Goal: Task Accomplishment & Management: Use online tool/utility

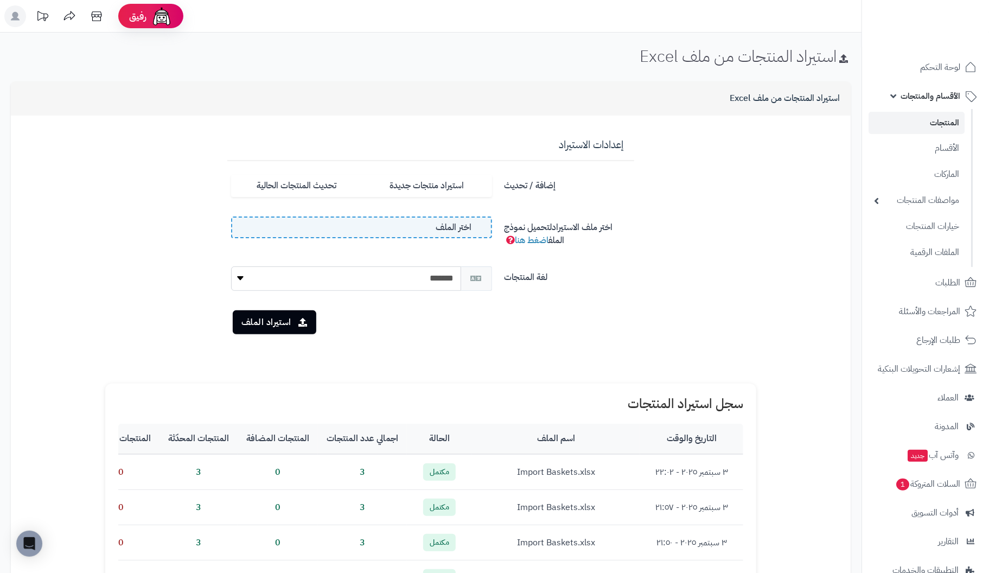
click at [452, 231] on span "اختر الملف" at bounding box center [454, 227] width 36 height 12
click at [0, 0] on input "اختر الملف" at bounding box center [0, 0] width 0 height 0
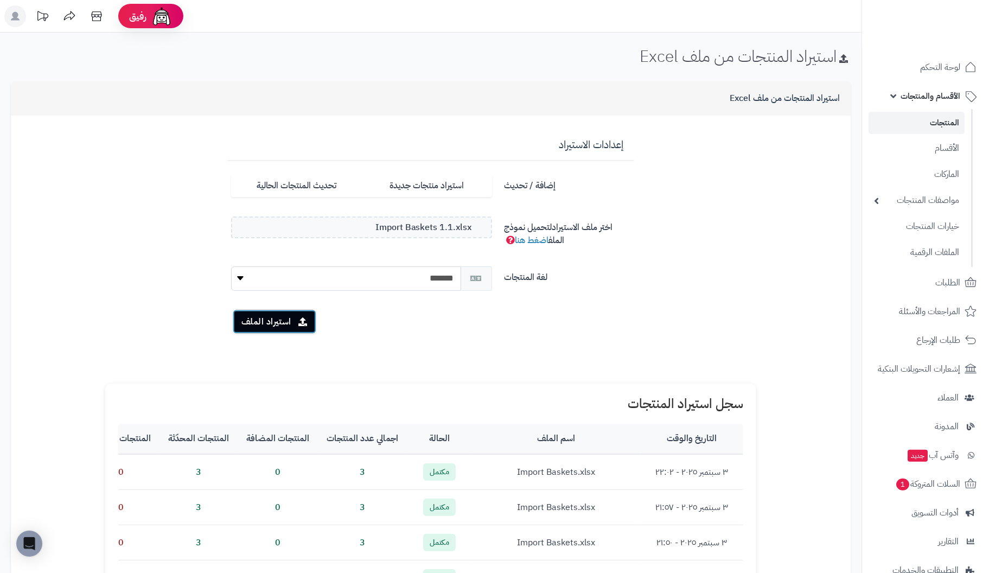
click at [276, 322] on button "استيراد الملف" at bounding box center [275, 322] width 84 height 24
click at [950, 121] on link "المنتجات" at bounding box center [917, 123] width 96 height 22
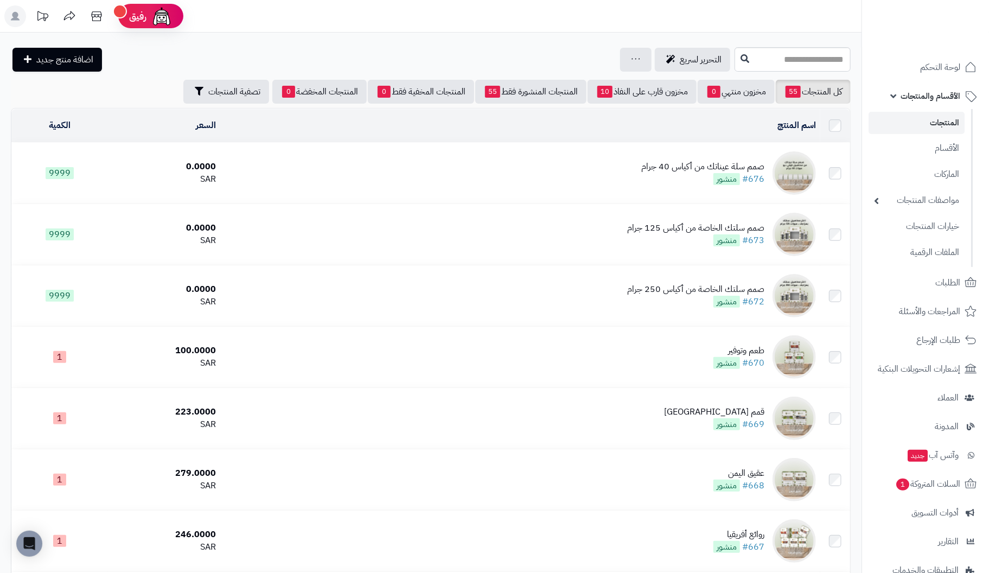
click at [761, 168] on div "صمم سلة عيناتك من أكياس 40 جرام" at bounding box center [702, 167] width 123 height 12
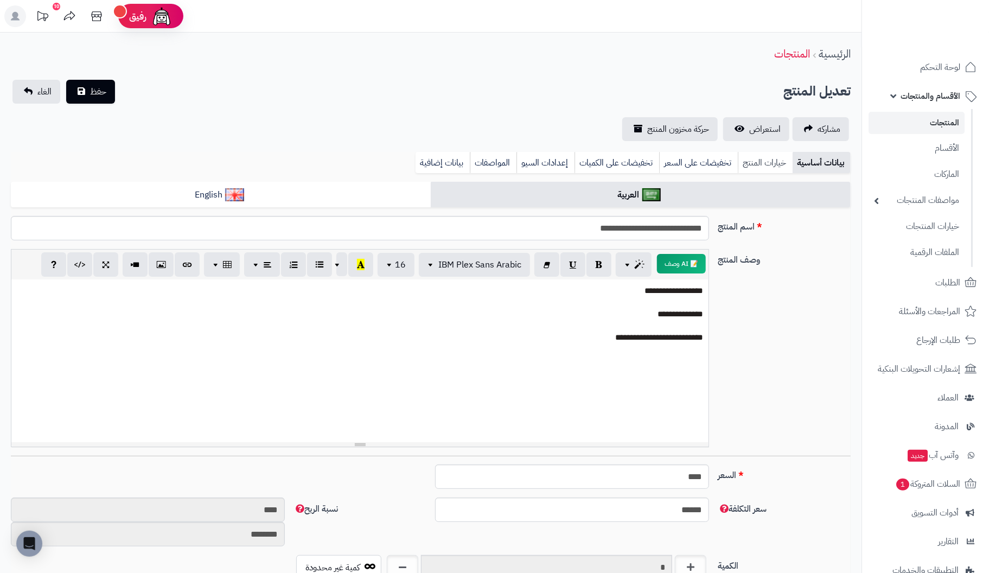
click at [771, 161] on link "خيارات المنتج" at bounding box center [765, 163] width 55 height 22
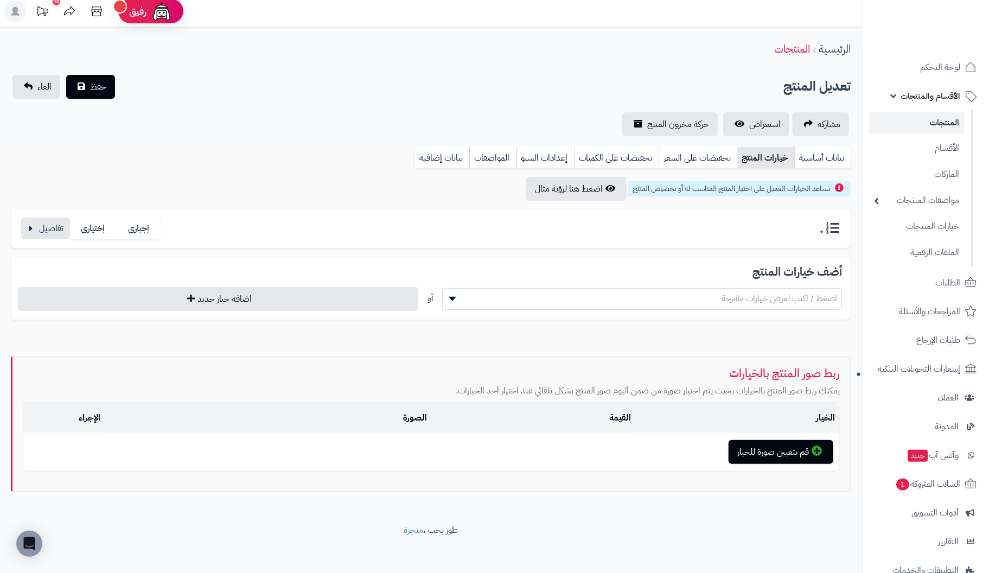
scroll to position [10, 0]
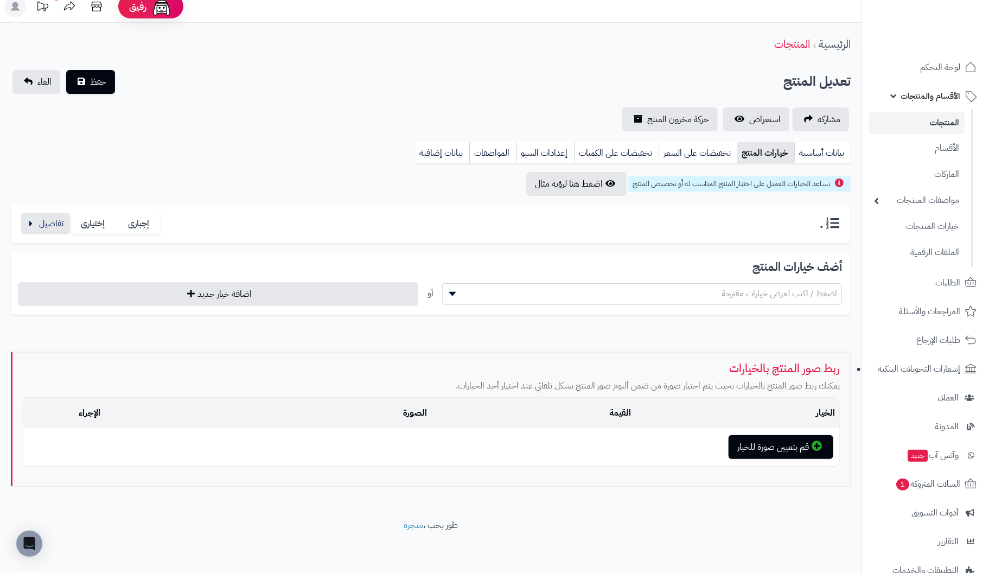
drag, startPoint x: 822, startPoint y: 225, endPoint x: 791, endPoint y: 225, distance: 30.9
click at [791, 225] on div ". إجبارى إختيارى" at bounding box center [431, 224] width 823 height 22
click at [796, 224] on div ". إجبارى إختيارى" at bounding box center [431, 224] width 823 height 22
drag, startPoint x: 821, startPoint y: 226, endPoint x: 671, endPoint y: 233, distance: 149.9
click at [671, 233] on div ". إجبارى إختيارى" at bounding box center [431, 224] width 823 height 22
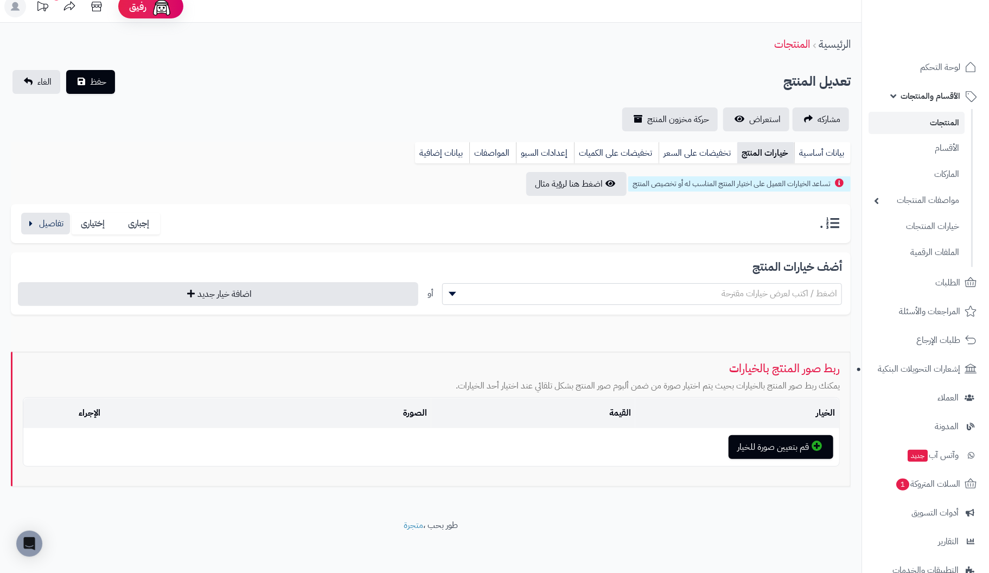
click at [820, 222] on h3 "." at bounding box center [831, 224] width 22 height 14
click at [62, 223] on button "button" at bounding box center [45, 223] width 49 height 22
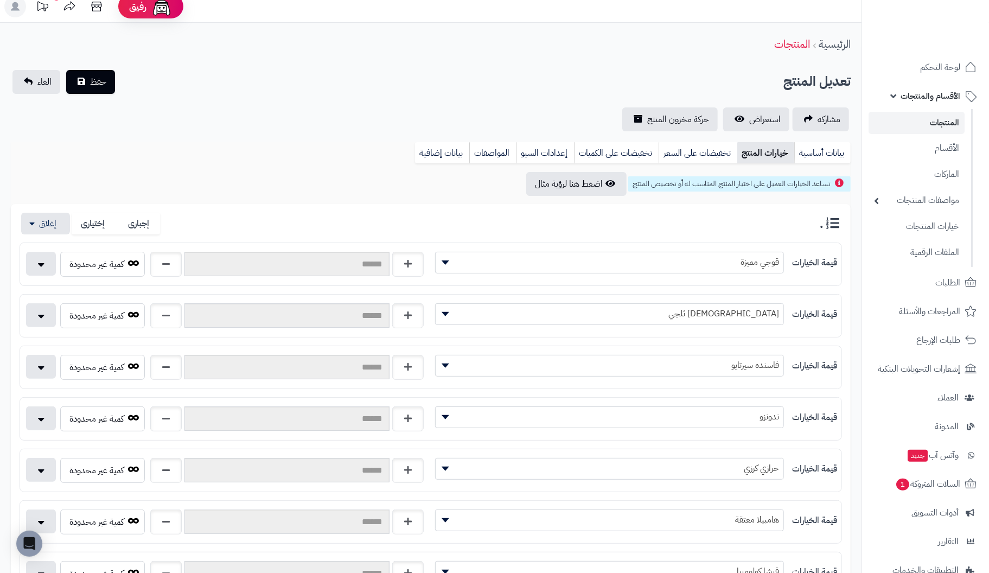
click at [810, 224] on div ". إجبارى إختيارى" at bounding box center [431, 224] width 823 height 22
click at [823, 153] on link "بيانات أساسية" at bounding box center [822, 153] width 56 height 22
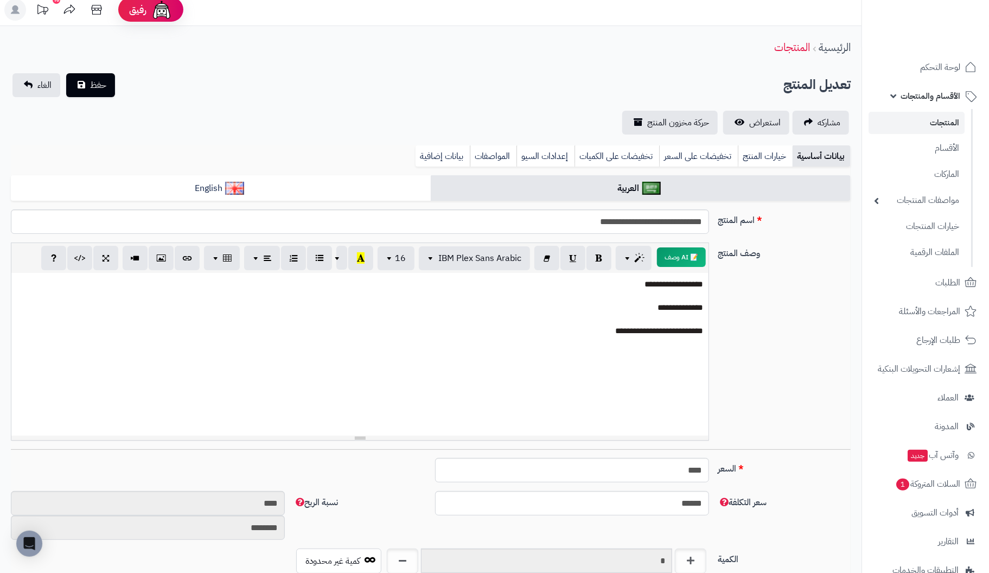
scroll to position [0, 0]
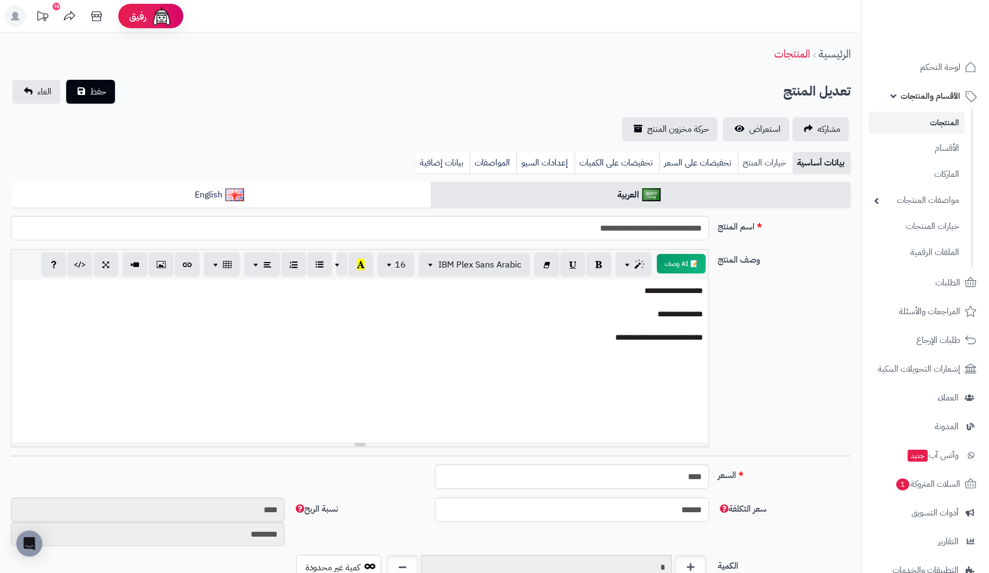
click at [768, 167] on link "خيارات المنتج" at bounding box center [765, 163] width 55 height 22
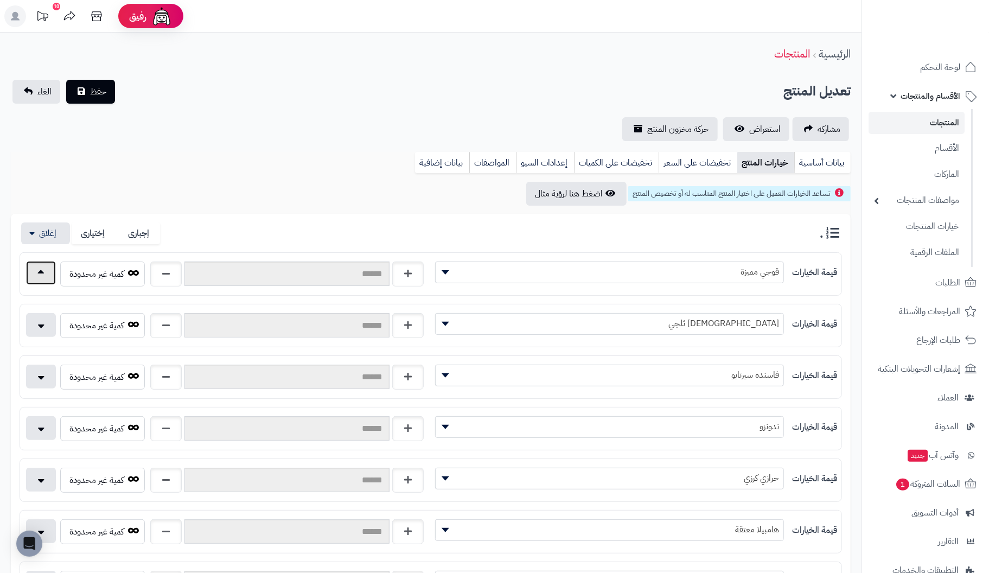
click at [46, 275] on button "button" at bounding box center [41, 273] width 30 height 24
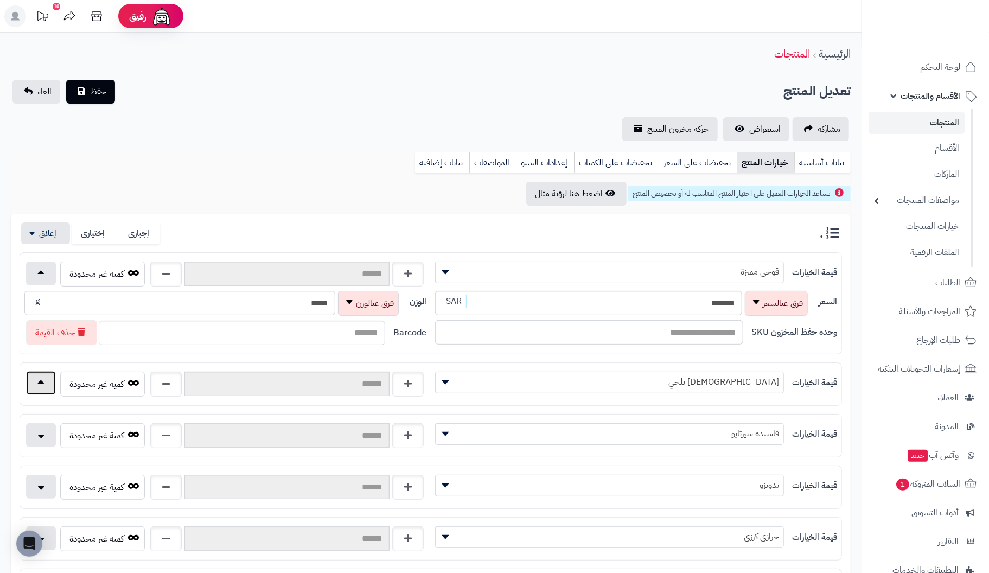
click at [39, 375] on button "button" at bounding box center [41, 383] width 30 height 24
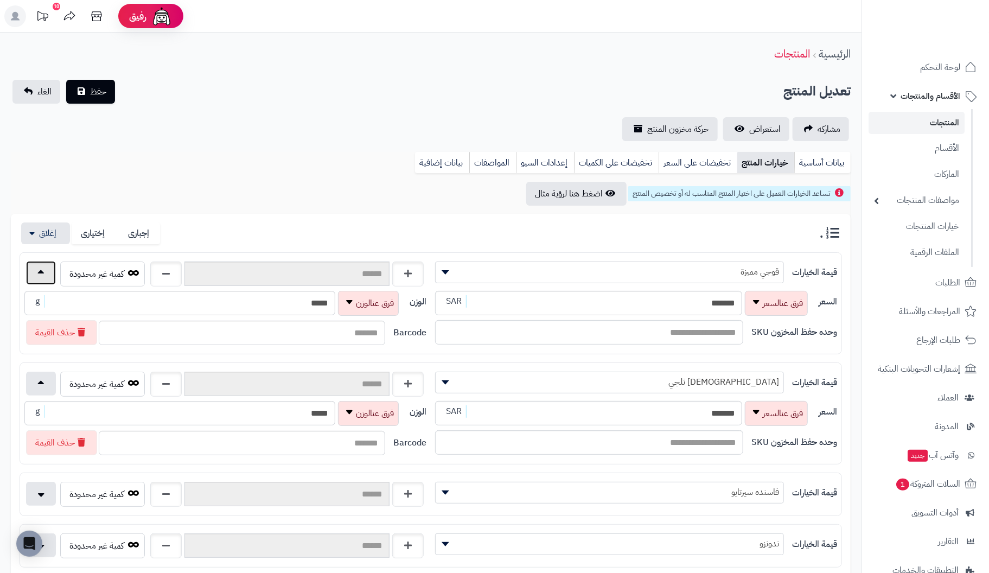
click at [37, 270] on button "button" at bounding box center [41, 273] width 30 height 24
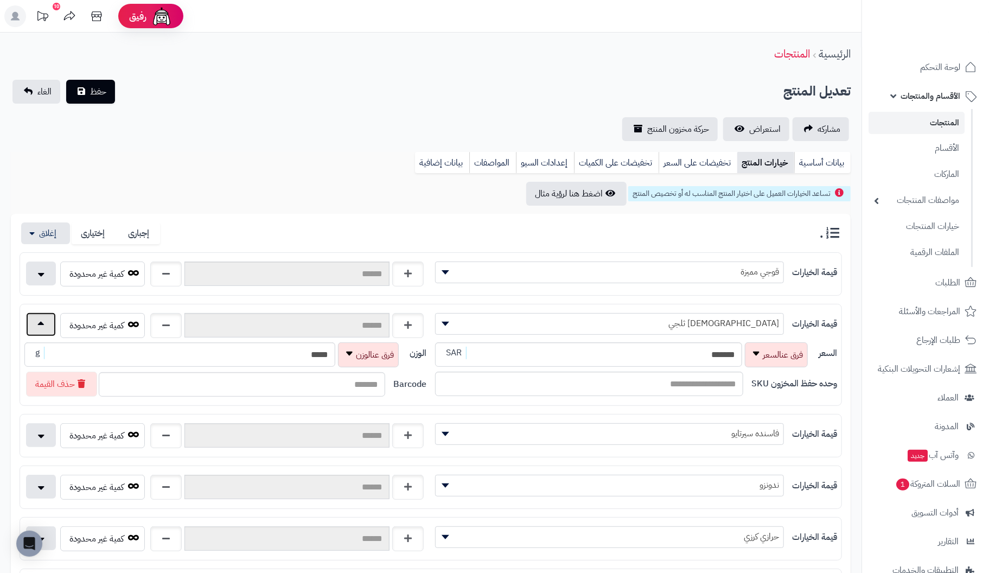
click at [45, 327] on button "button" at bounding box center [41, 325] width 30 height 24
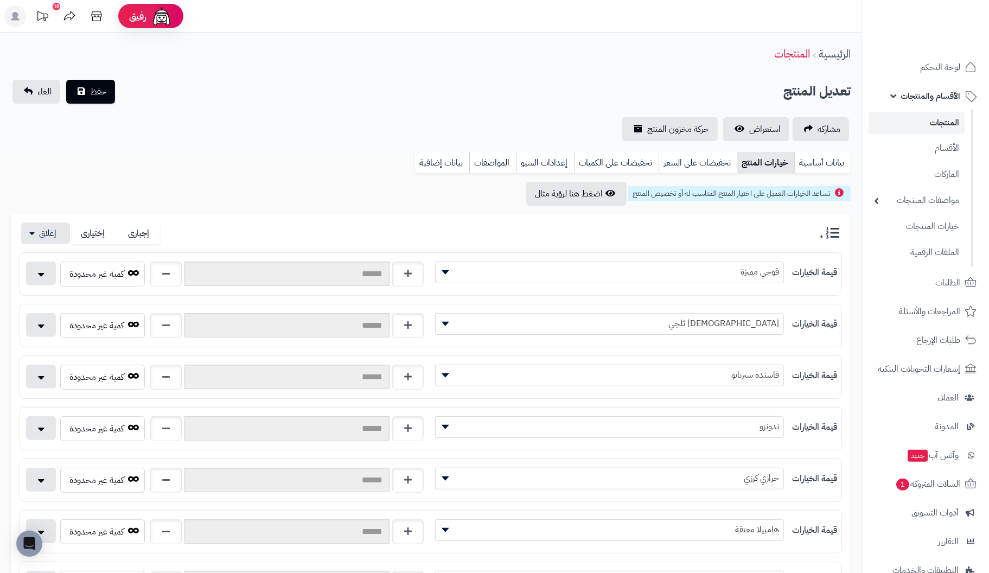
drag, startPoint x: 804, startPoint y: 237, endPoint x: 780, endPoint y: 224, distance: 26.7
click at [780, 224] on div ". إجبارى إختيارى" at bounding box center [431, 234] width 823 height 22
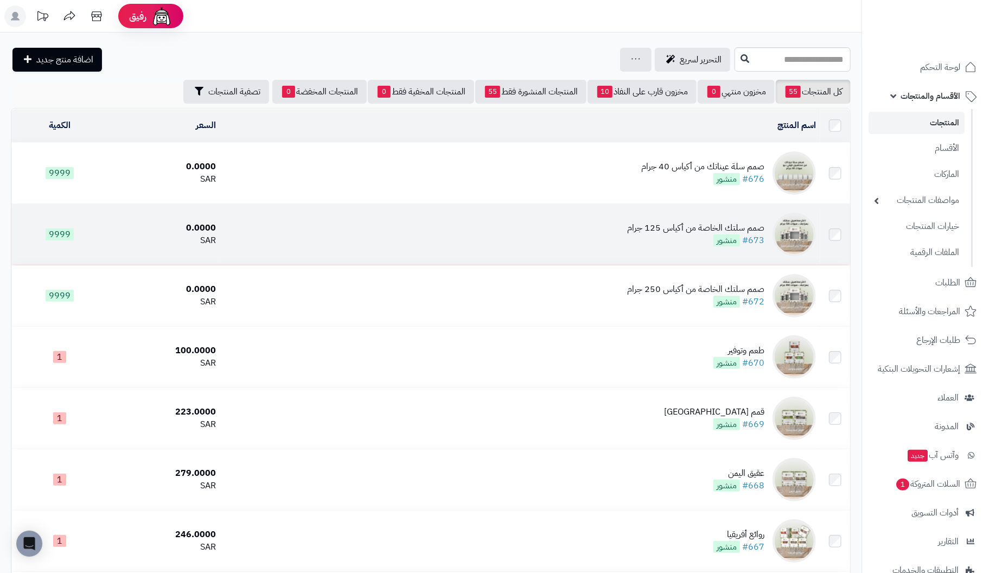
click at [745, 224] on div "صمم سلتك الخاصة من أكياس 125 جرام" at bounding box center [695, 228] width 137 height 12
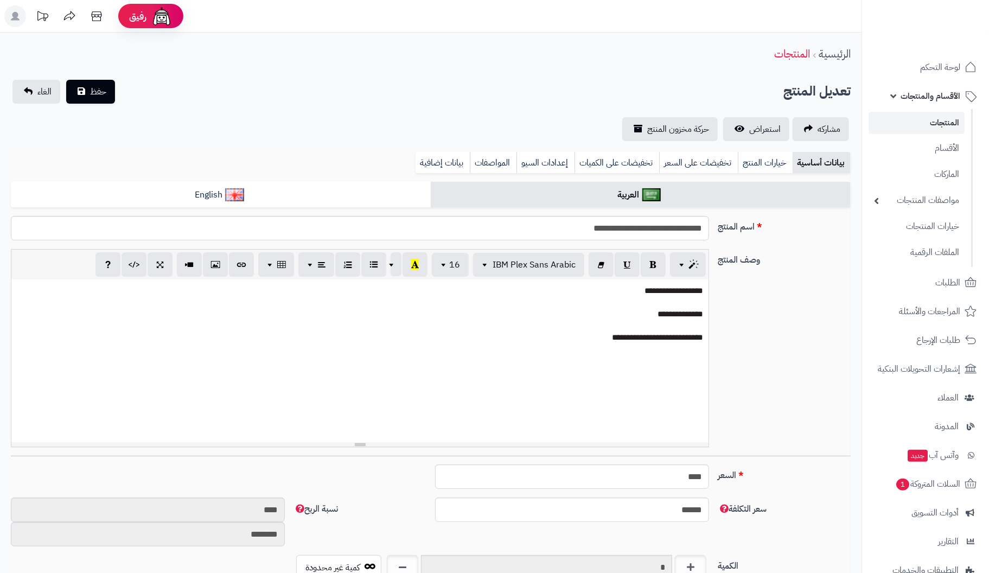
scroll to position [34, 0]
click at [779, 164] on link "خيارات المنتج" at bounding box center [765, 163] width 55 height 22
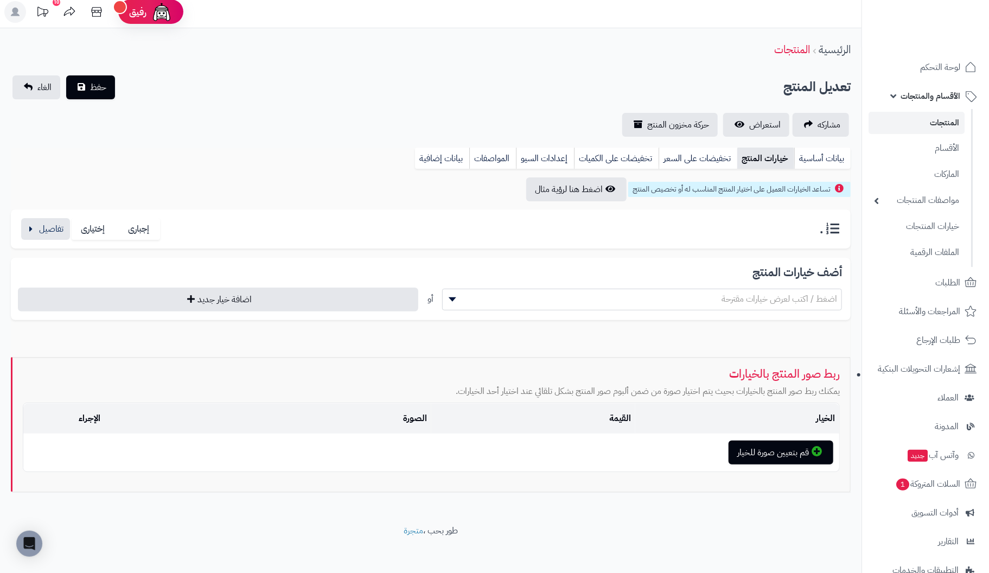
scroll to position [0, 0]
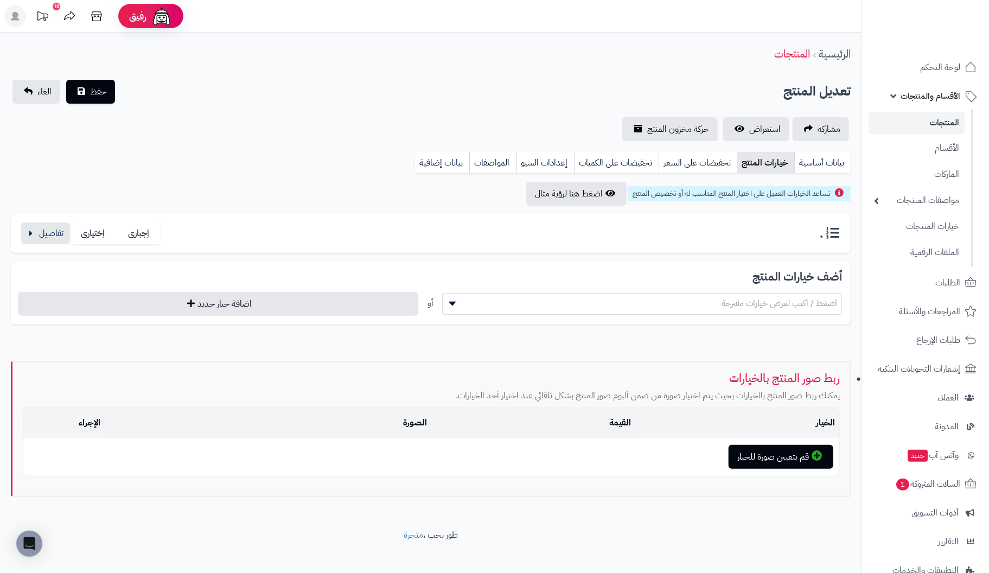
click at [837, 235] on h3 "." at bounding box center [831, 233] width 22 height 14
click at [837, 233] on h3 "." at bounding box center [831, 233] width 22 height 14
click at [802, 234] on div ". إجبارى إختيارى" at bounding box center [431, 234] width 823 height 22
drag, startPoint x: 802, startPoint y: 234, endPoint x: 794, endPoint y: 238, distance: 8.3
click at [794, 238] on div ". إجبارى إختيارى" at bounding box center [431, 234] width 823 height 22
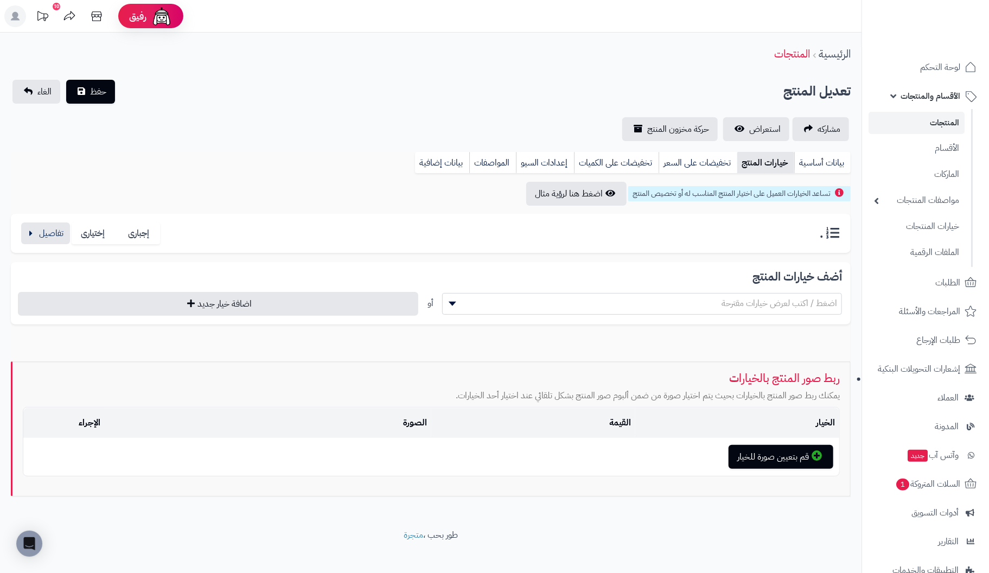
scroll to position [10, 0]
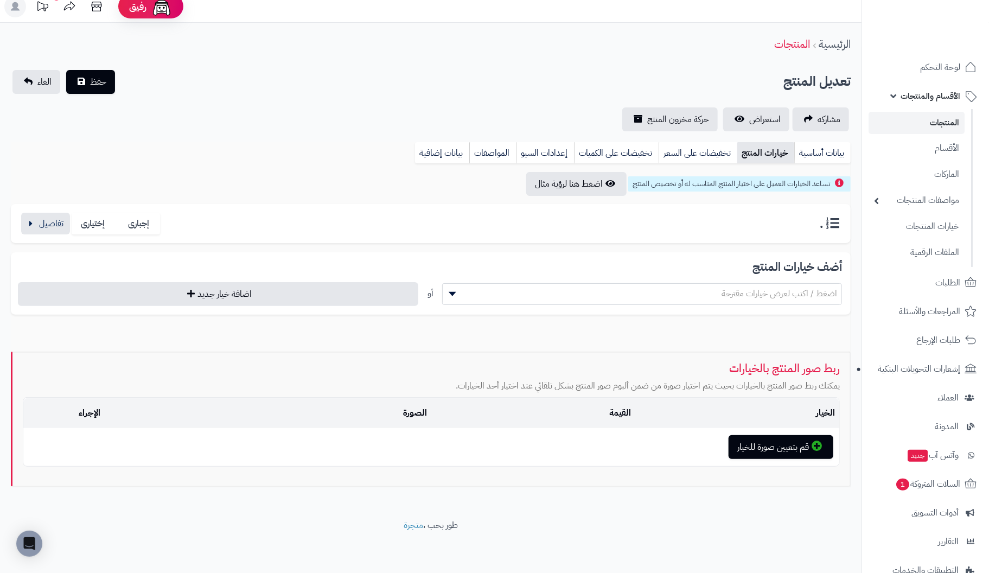
click at [838, 181] on div "تساعد الخيارات العميل على اختيار المنتج المناسب له أو تخصيص المنتج" at bounding box center [739, 183] width 223 height 15
click at [695, 151] on link "تخفيضات على السعر" at bounding box center [698, 153] width 79 height 22
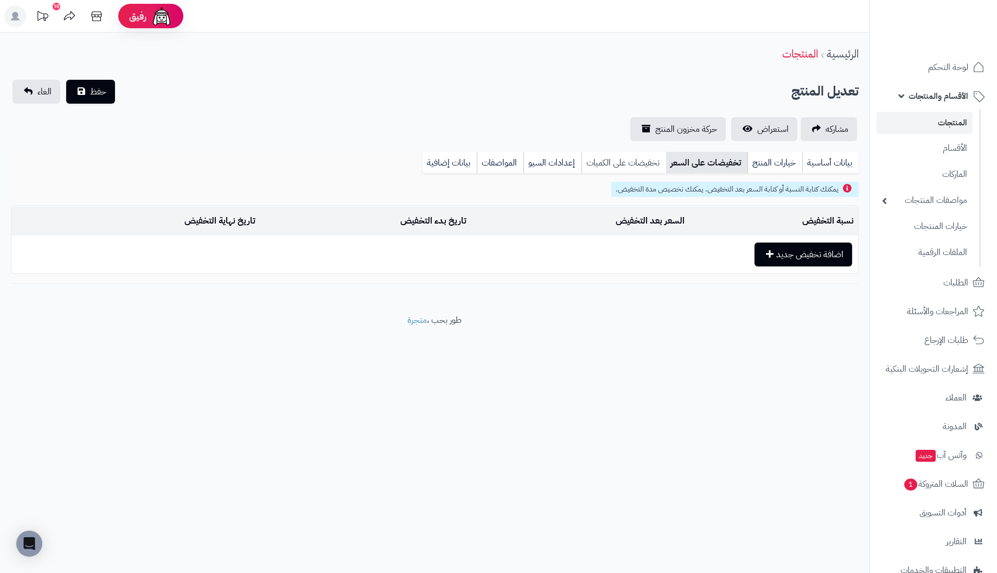
click at [618, 160] on link "تخفيضات على الكميات" at bounding box center [624, 163] width 85 height 22
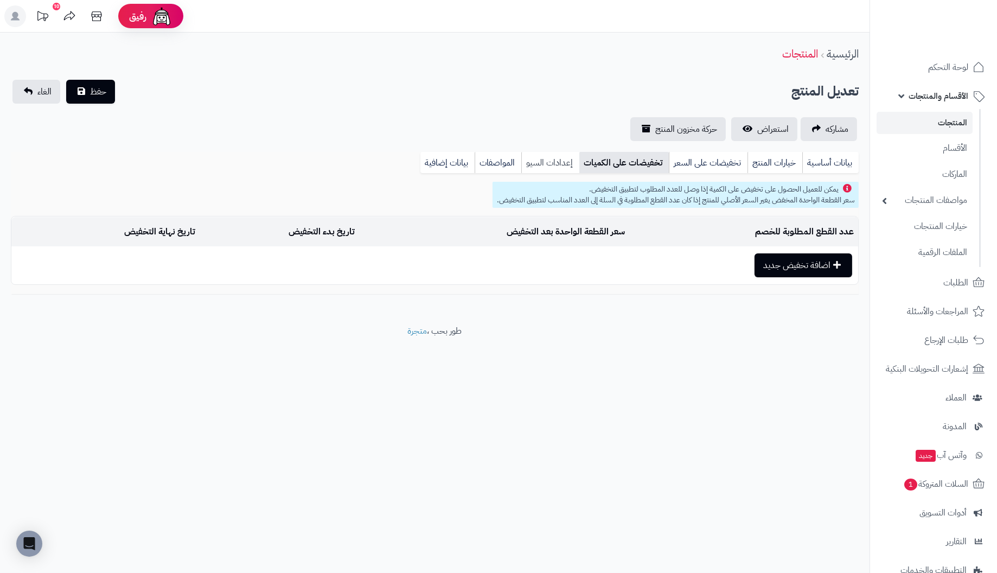
click at [561, 165] on link "إعدادات السيو" at bounding box center [551, 163] width 58 height 22
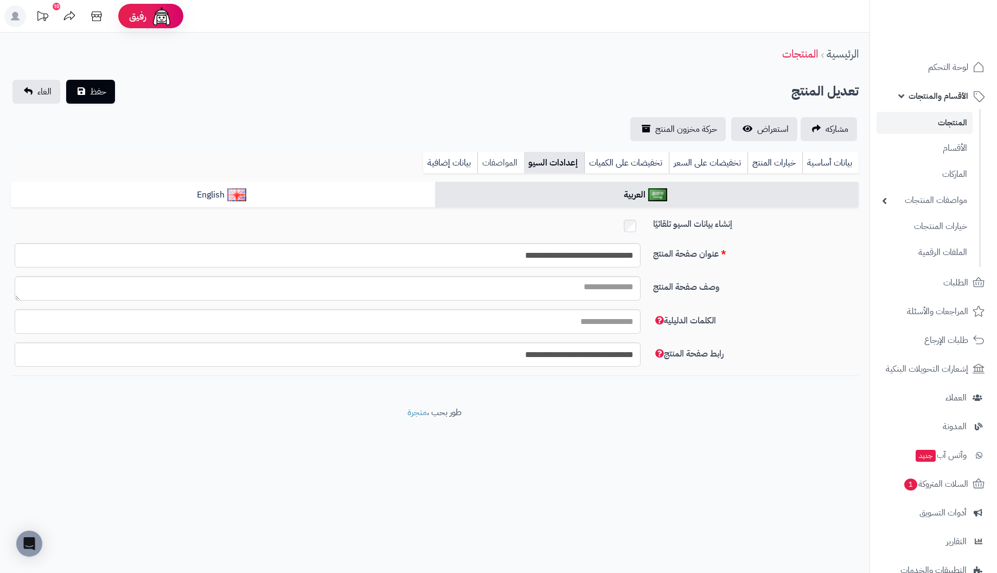
click at [491, 158] on link "المواصفات" at bounding box center [501, 163] width 47 height 22
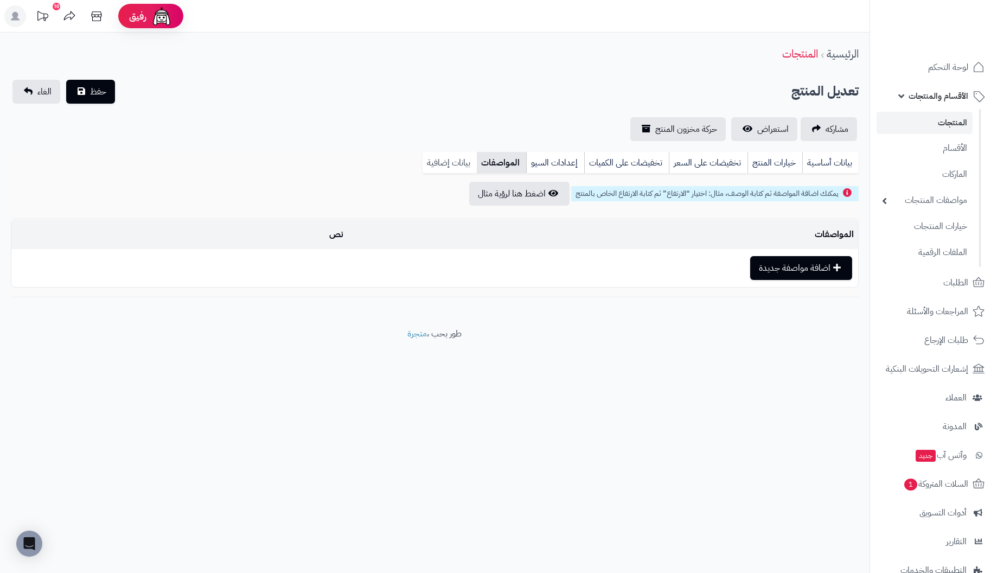
click at [459, 162] on link "بيانات إضافية" at bounding box center [450, 163] width 54 height 22
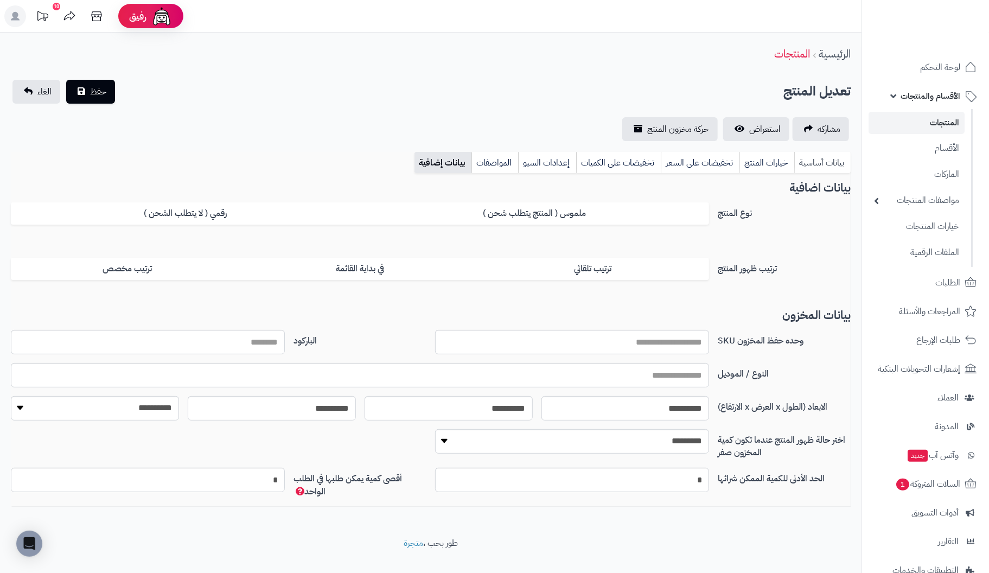
click at [835, 158] on link "بيانات أساسية" at bounding box center [822, 163] width 56 height 22
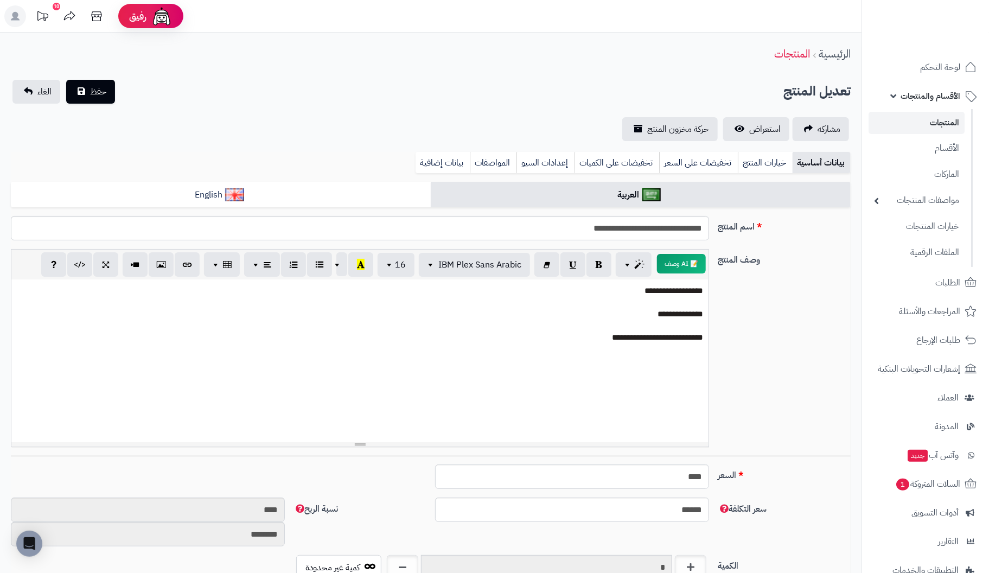
drag, startPoint x: 776, startPoint y: 159, endPoint x: 798, endPoint y: 162, distance: 22.4
click at [779, 159] on link "خيارات المنتج" at bounding box center [765, 163] width 55 height 22
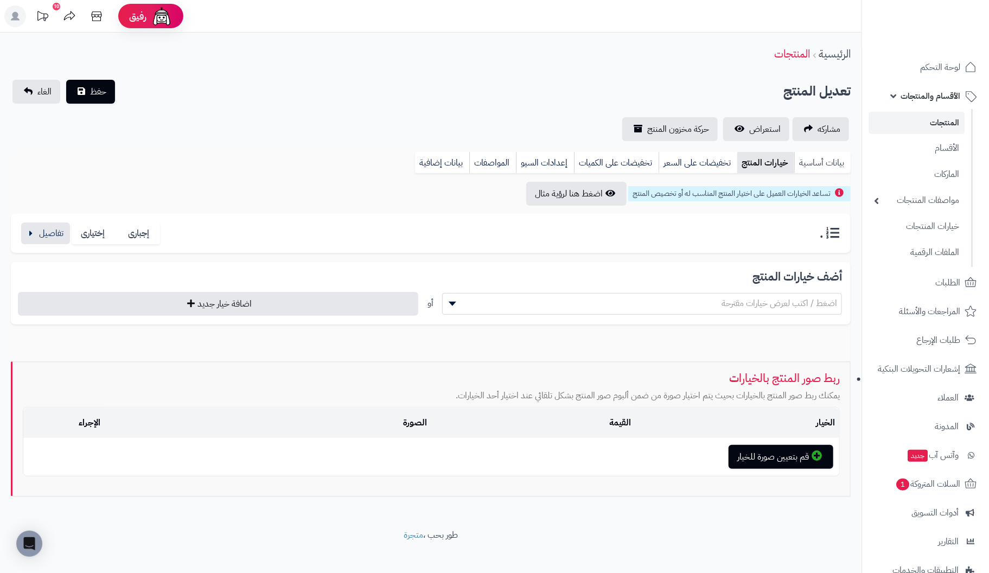
click at [827, 160] on link "بيانات أساسية" at bounding box center [822, 163] width 56 height 22
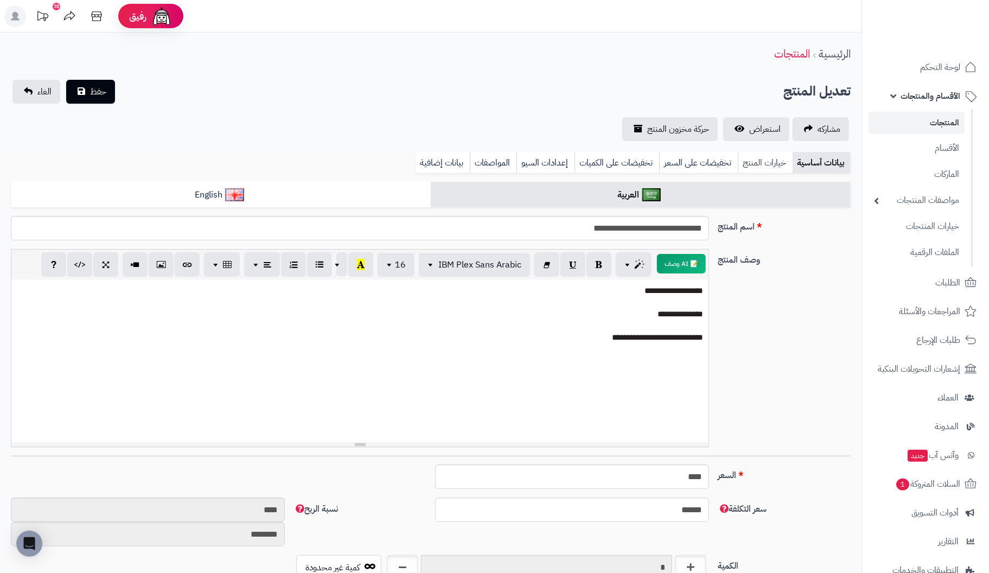
drag, startPoint x: 765, startPoint y: 157, endPoint x: 767, endPoint y: 165, distance: 7.8
click at [766, 161] on link "خيارات المنتج" at bounding box center [765, 163] width 55 height 22
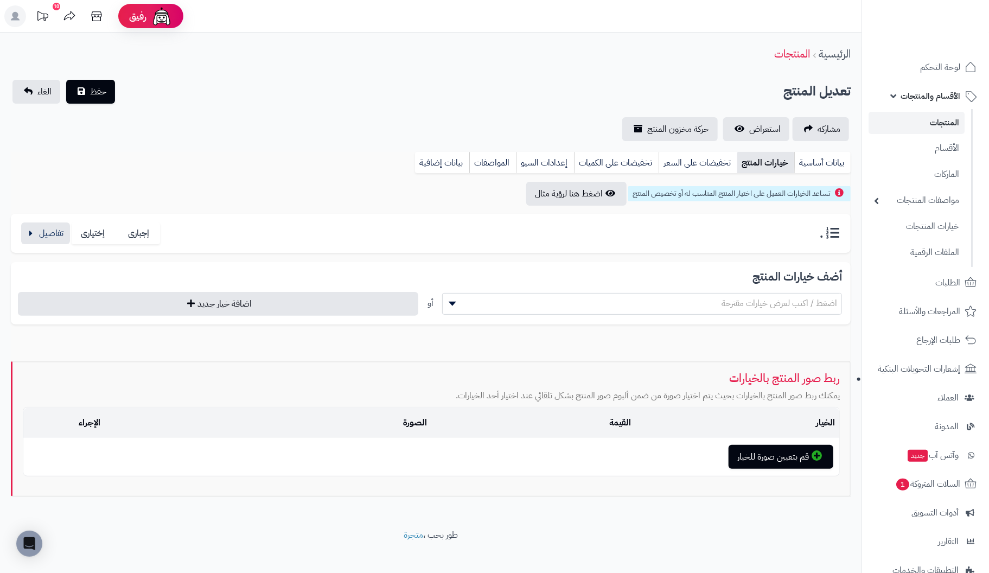
click at [767, 166] on link "خيارات المنتج" at bounding box center [766, 163] width 57 height 22
click at [37, 227] on button "button" at bounding box center [45, 233] width 49 height 22
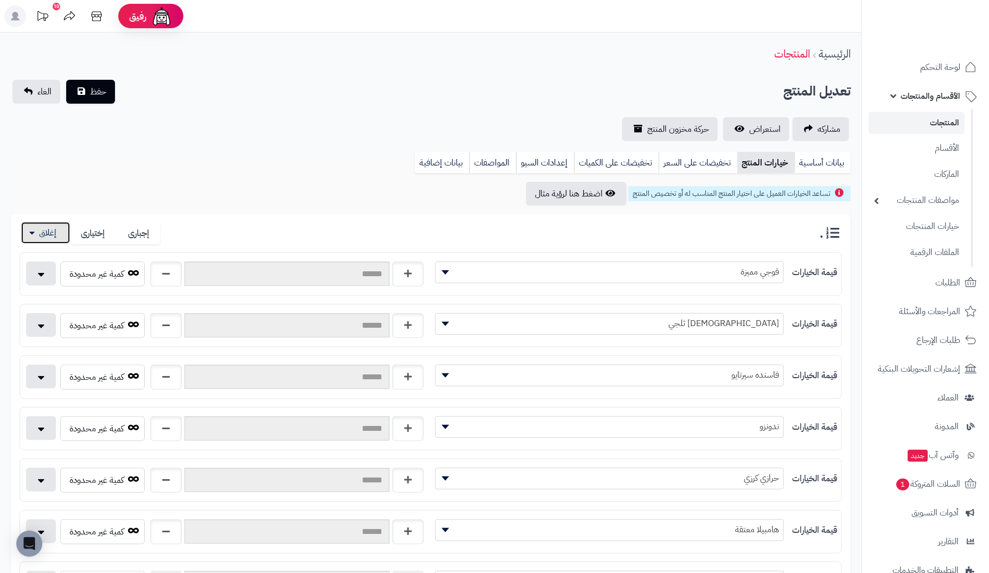
click at [37, 230] on button "button" at bounding box center [45, 233] width 49 height 22
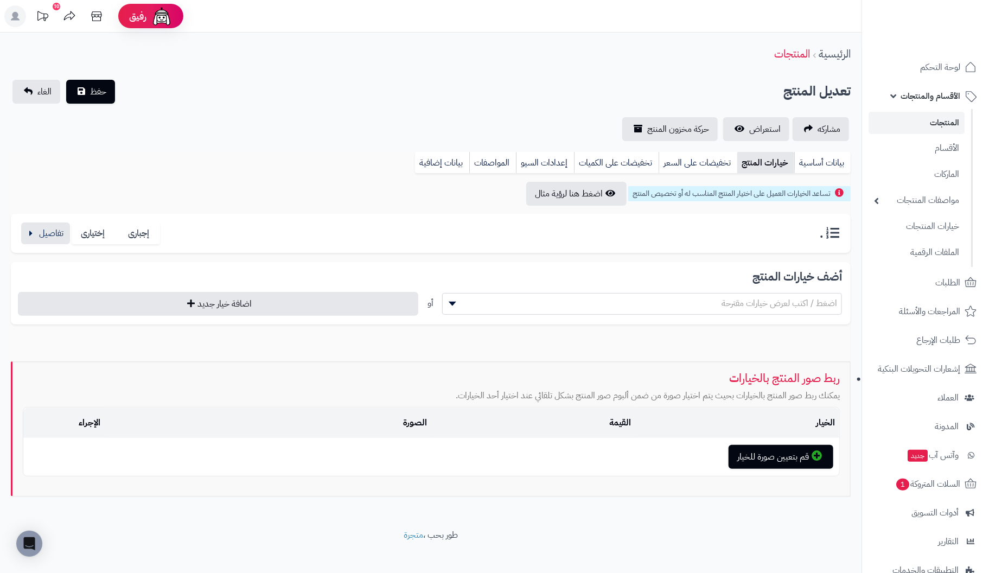
drag, startPoint x: 821, startPoint y: 239, endPoint x: 796, endPoint y: 235, distance: 25.3
click at [796, 235] on div ". إجبارى إختيارى" at bounding box center [431, 234] width 823 height 22
click at [810, 229] on div ". إجبارى إختيارى" at bounding box center [431, 234] width 823 height 22
click at [804, 160] on link "بيانات أساسية" at bounding box center [822, 163] width 56 height 22
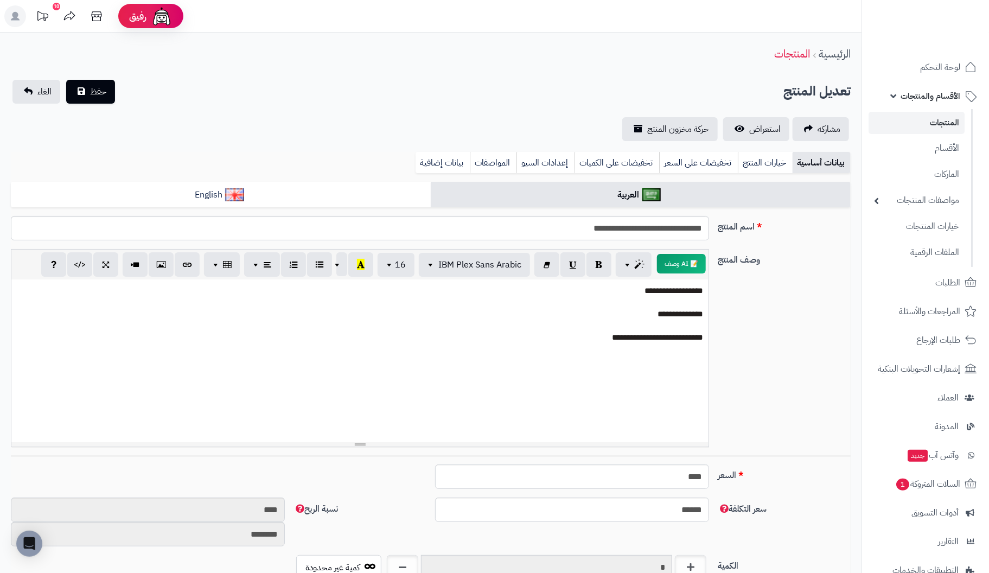
click at [837, 161] on link "بيانات أساسية" at bounding box center [822, 163] width 58 height 22
click at [923, 117] on link "المنتجات" at bounding box center [917, 123] width 96 height 22
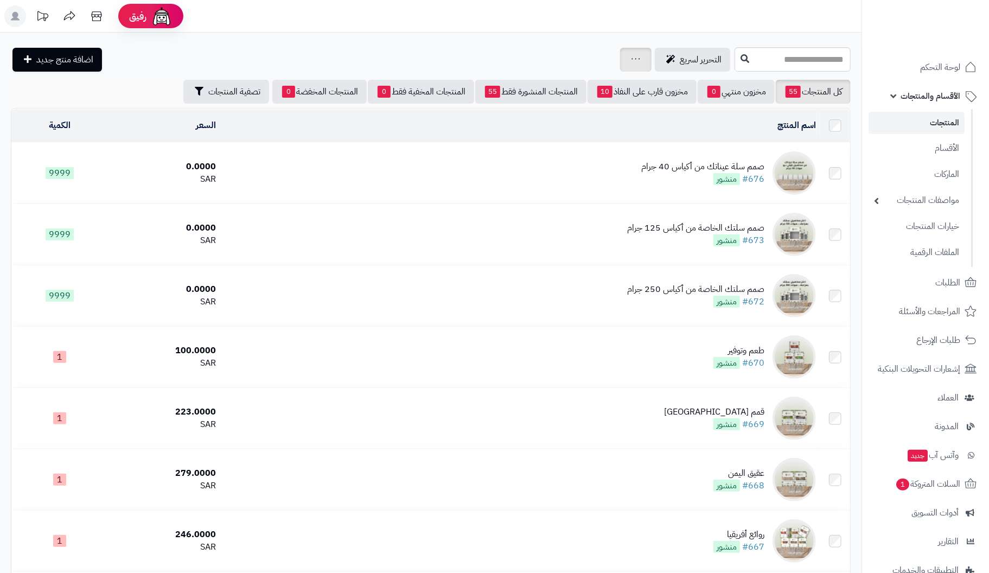
click at [632, 55] on icon at bounding box center [636, 58] width 9 height 7
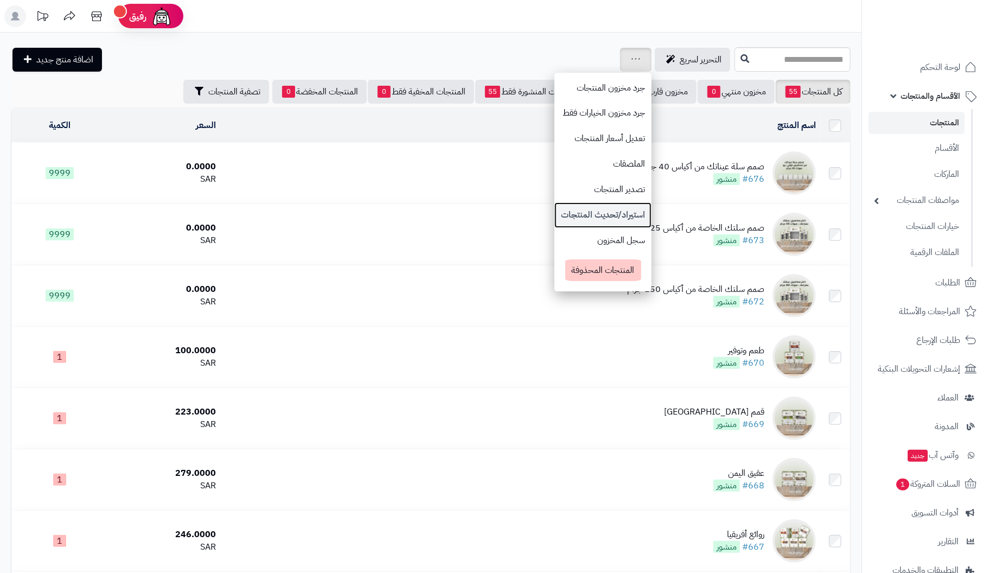
click at [555, 206] on link "استيراد/تحديث المنتجات" at bounding box center [603, 215] width 97 height 26
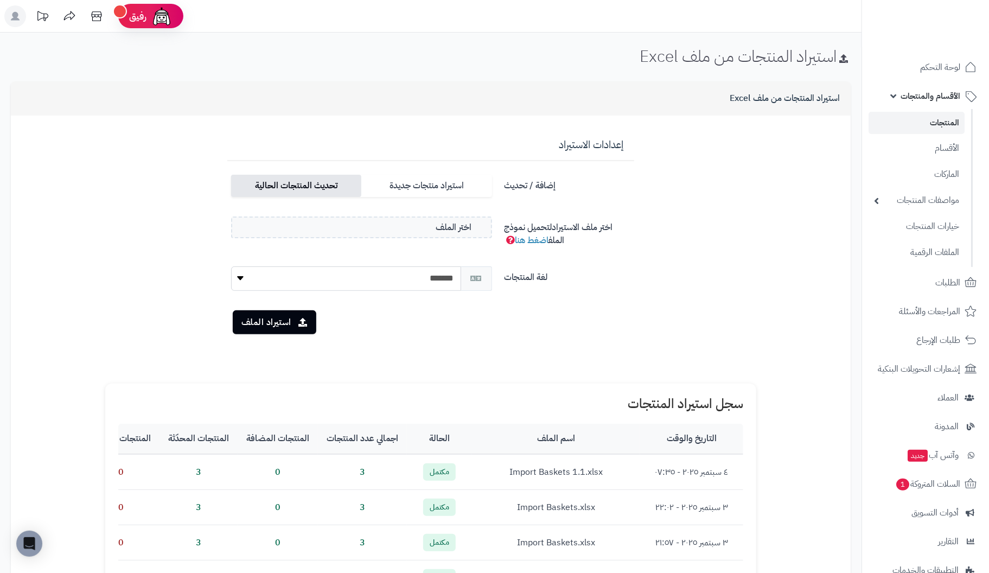
click at [314, 190] on label "تحديث المنتجات الحالية" at bounding box center [296, 186] width 130 height 22
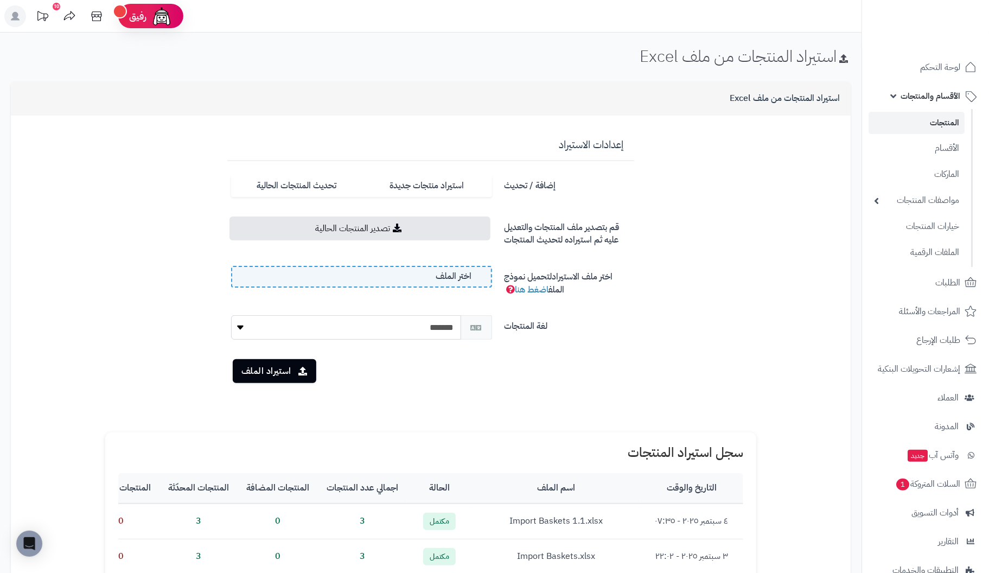
click at [449, 278] on span "اختر الملف" at bounding box center [454, 276] width 36 height 12
click at [0, 0] on input "اختر الملف" at bounding box center [0, 0] width 0 height 0
click at [276, 370] on button "استيراد الملف" at bounding box center [275, 371] width 84 height 24
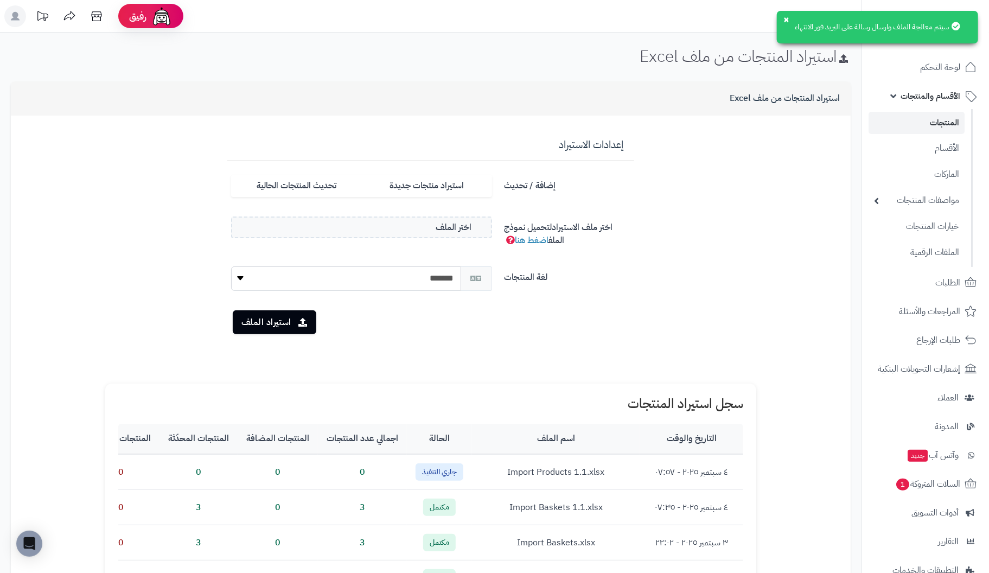
click at [956, 24] on icon at bounding box center [956, 26] width 9 height 9
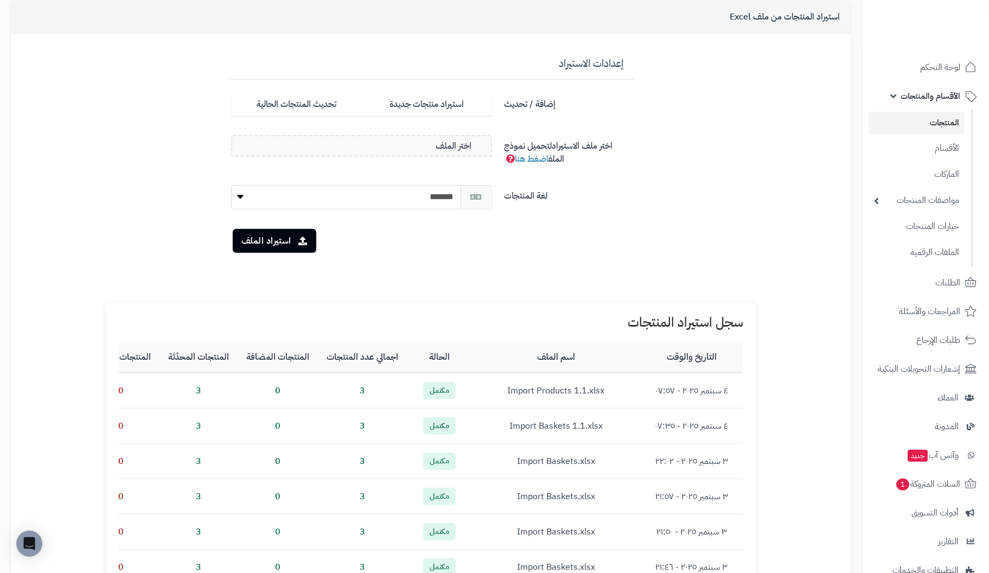
scroll to position [54, 0]
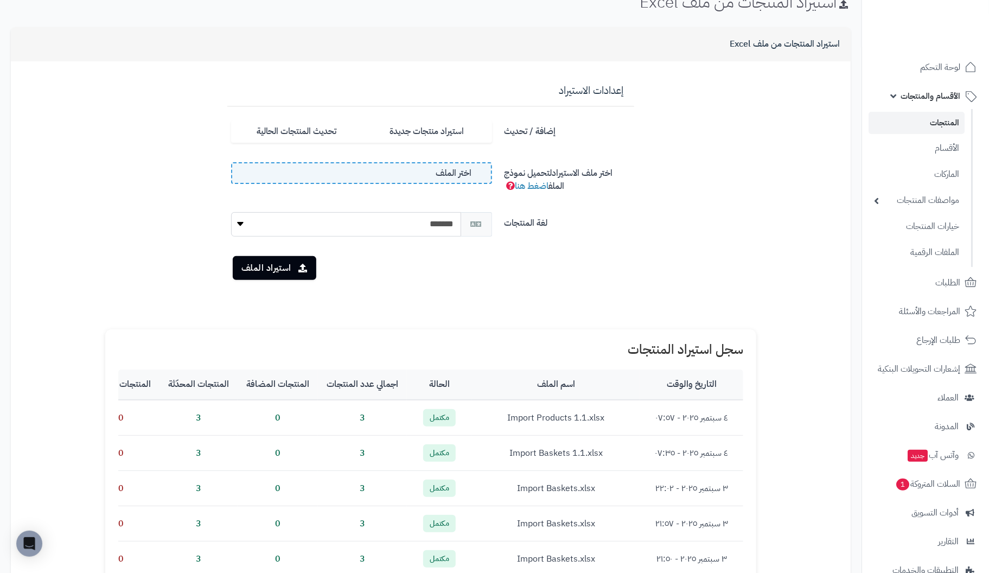
click at [441, 169] on span "اختر الملف" at bounding box center [454, 173] width 36 height 12
click at [0, 0] on input "اختر الملف" at bounding box center [0, 0] width 0 height 0
click at [298, 136] on label "تحديث المنتجات الحالية" at bounding box center [296, 131] width 130 height 22
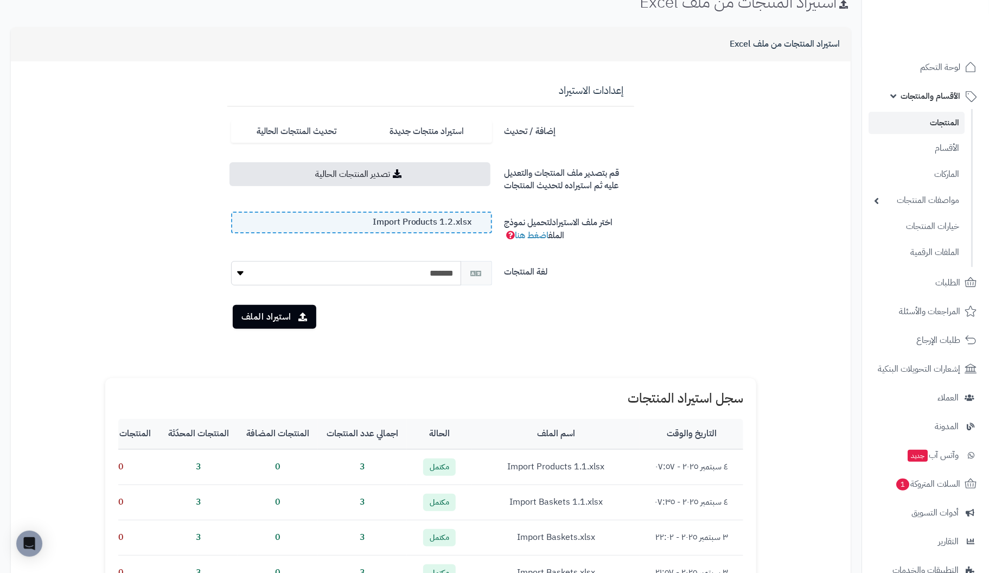
click at [454, 223] on span "Import Products 1.2.xlsx" at bounding box center [422, 222] width 99 height 12
click at [0, 0] on input "Import Products 1.2.xlsx" at bounding box center [0, 0] width 0 height 0
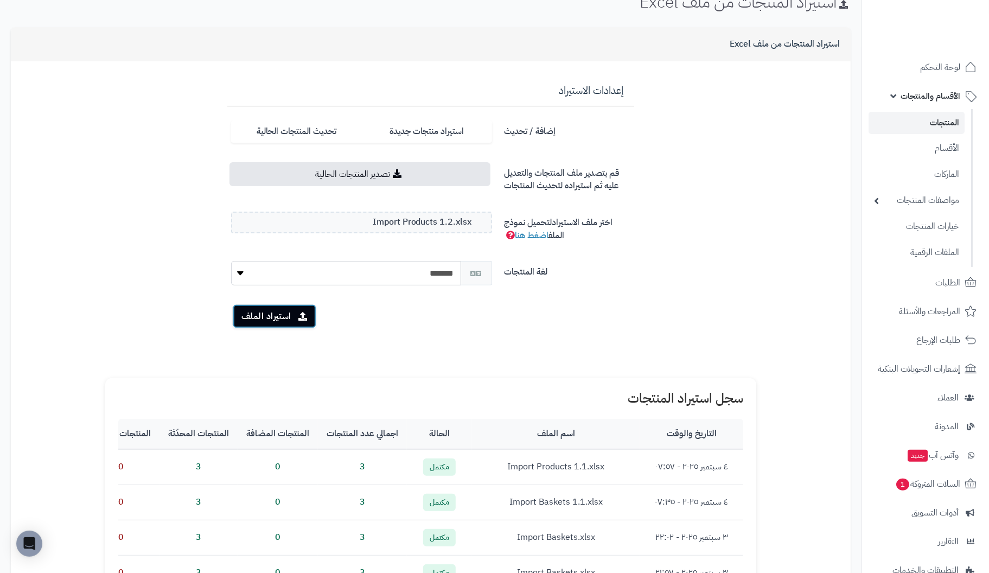
click at [281, 313] on button "استيراد الملف" at bounding box center [275, 316] width 84 height 24
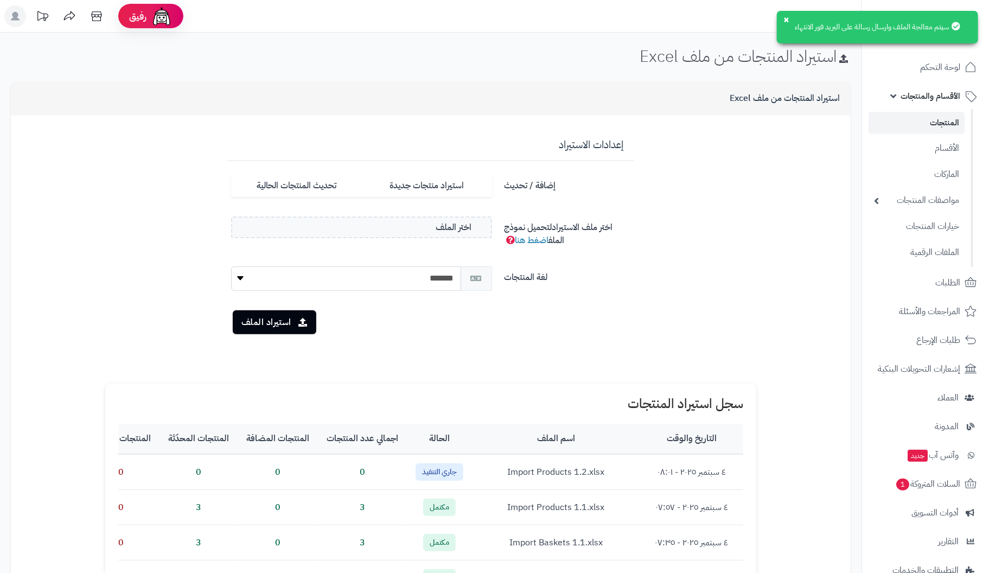
click at [957, 24] on icon at bounding box center [956, 26] width 9 height 9
